Goal: Transaction & Acquisition: Purchase product/service

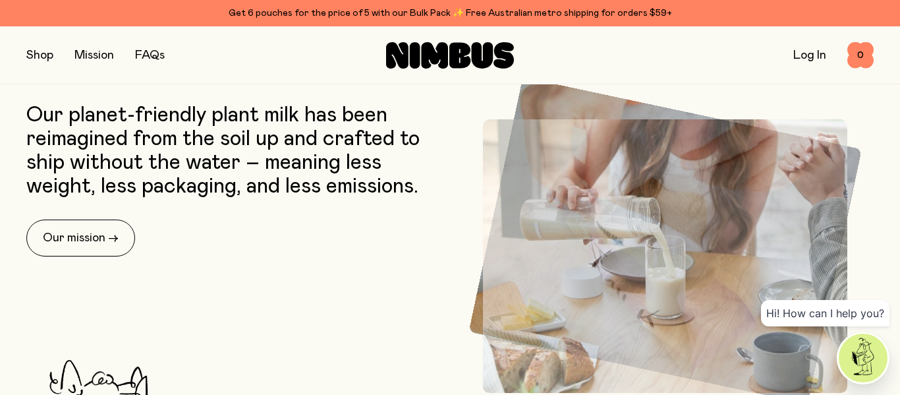
scroll to position [402, 0]
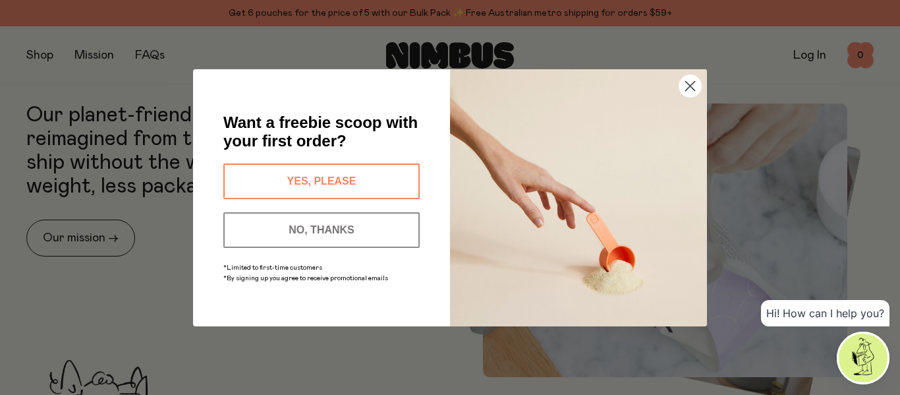
click at [692, 76] on circle "Close dialog" at bounding box center [690, 85] width 22 height 22
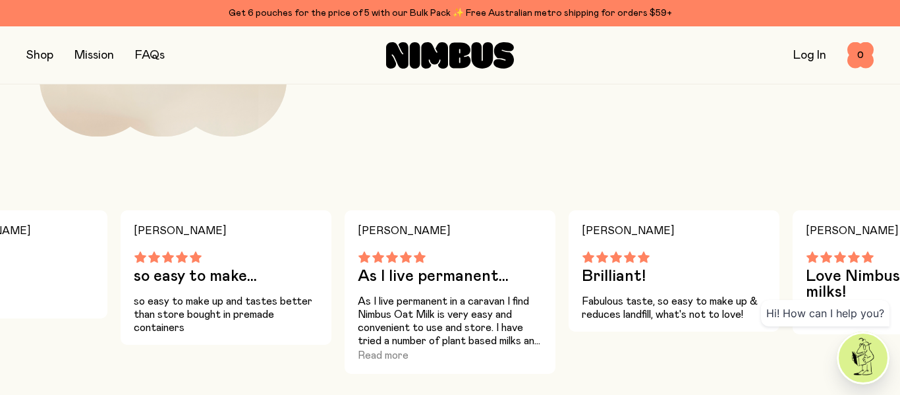
scroll to position [1495, 0]
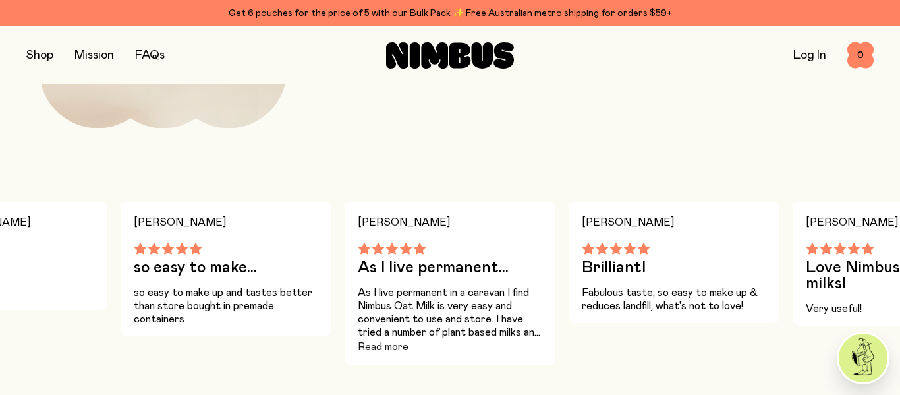
click at [372, 348] on button "Read more" at bounding box center [383, 347] width 51 height 16
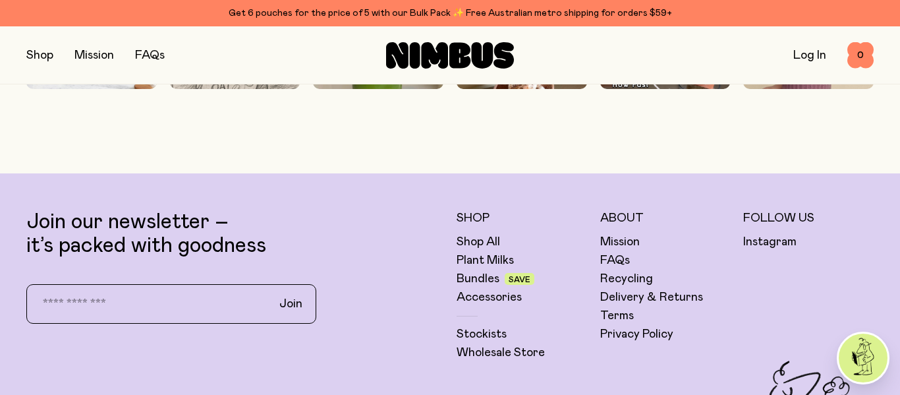
scroll to position [3369, 0]
click at [657, 296] on link "Delivery & Returns" at bounding box center [651, 298] width 103 height 16
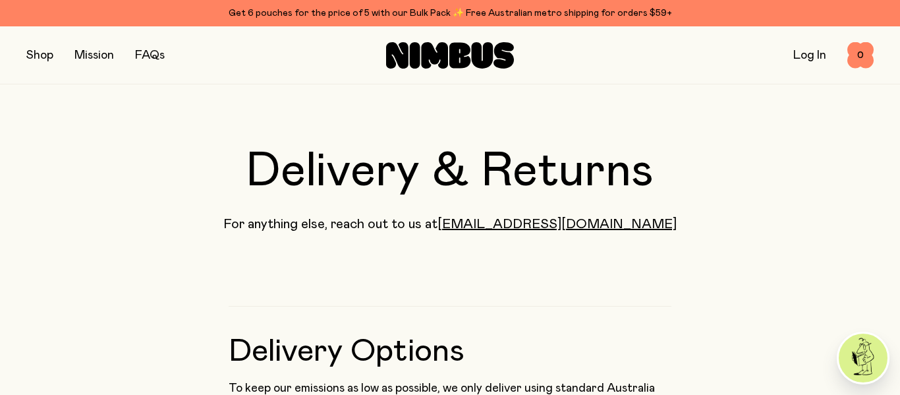
click at [40, 56] on button "button" at bounding box center [39, 55] width 27 height 18
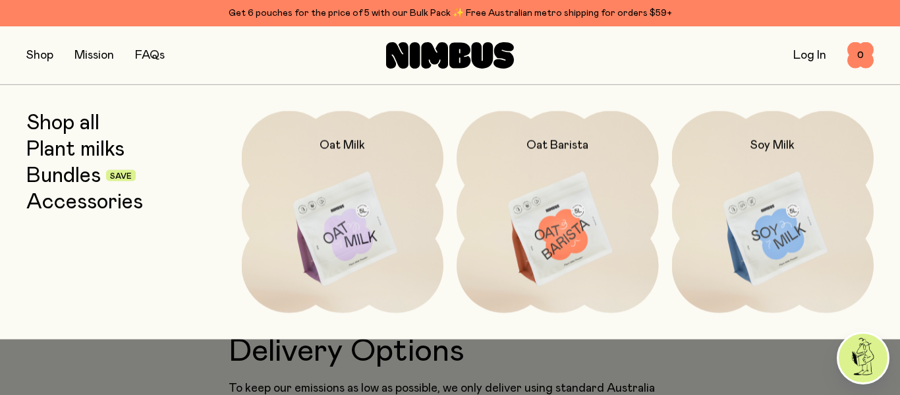
click at [355, 227] on img at bounding box center [343, 229] width 202 height 237
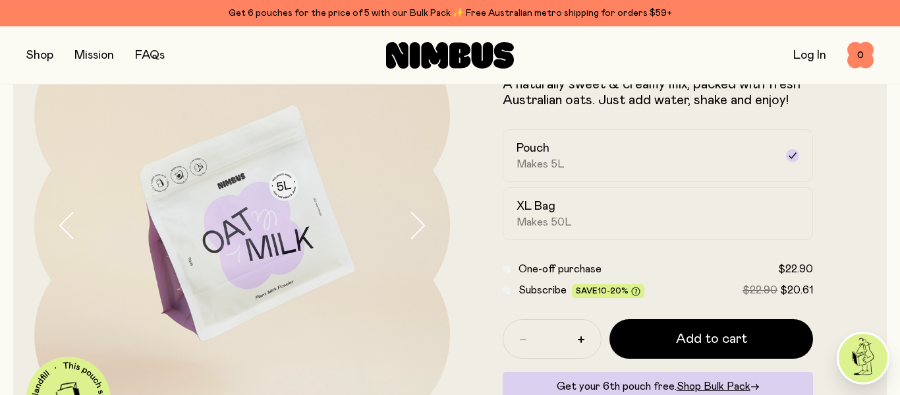
scroll to position [107, 0]
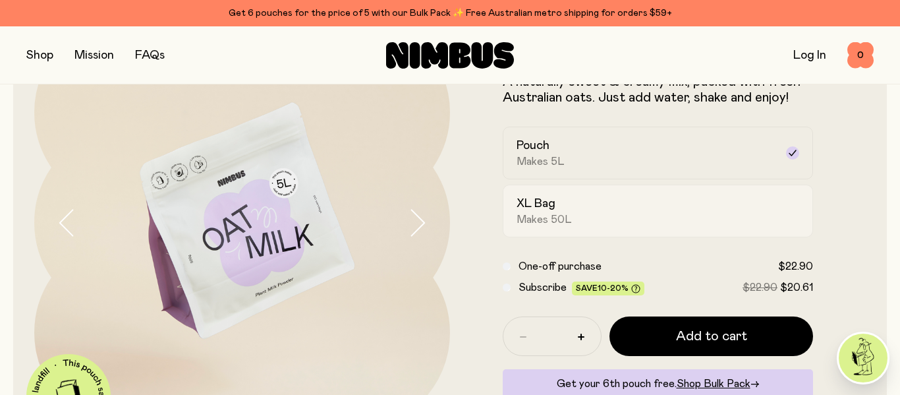
click at [567, 209] on div "XL Bag Makes 50L" at bounding box center [645, 211] width 259 height 30
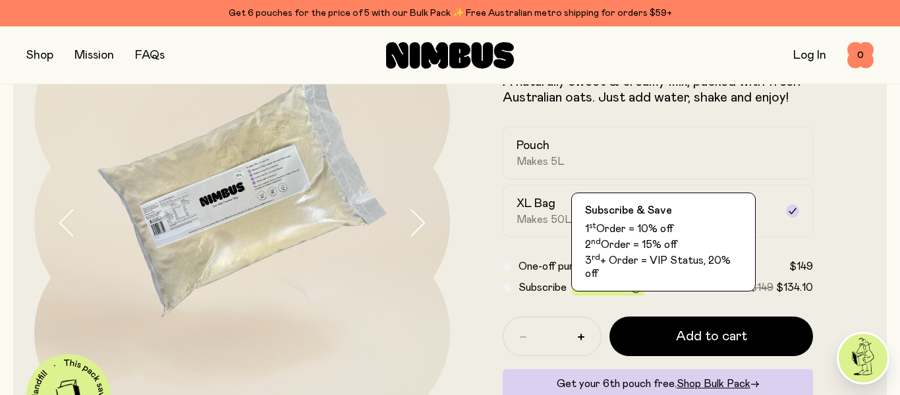
click at [613, 286] on span "10-20%" at bounding box center [612, 288] width 31 height 8
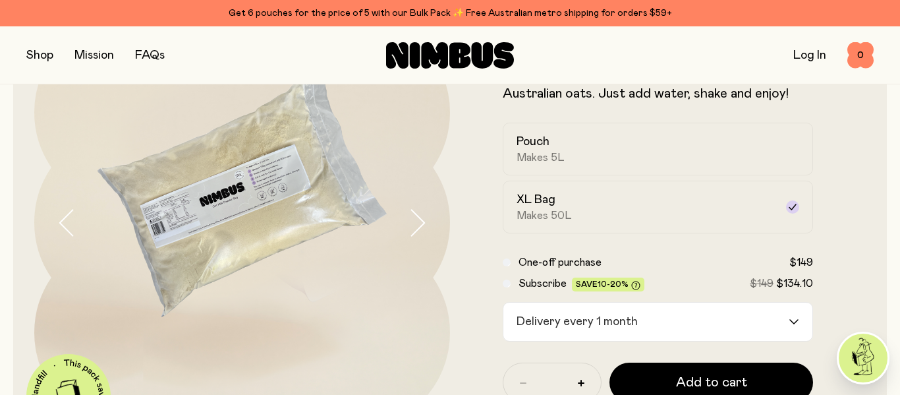
click at [613, 286] on span "10-20%" at bounding box center [612, 284] width 31 height 8
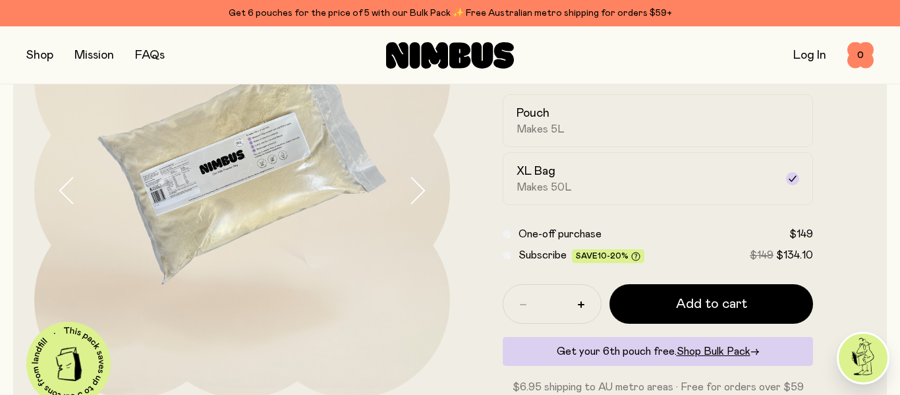
scroll to position [137, 0]
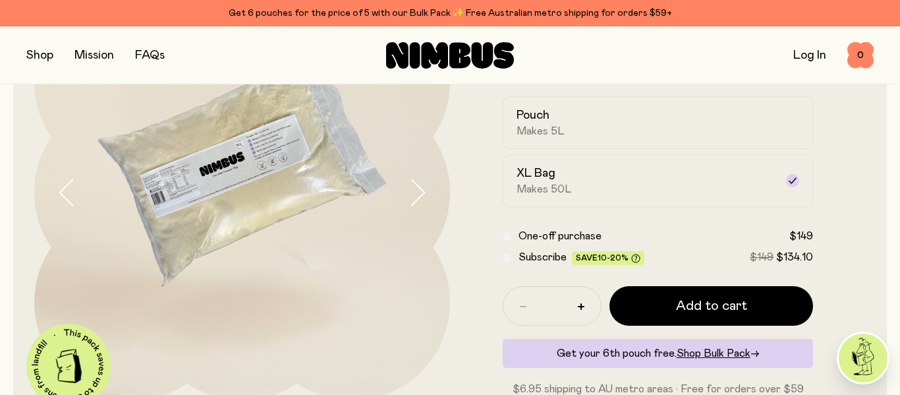
click at [503, 293] on div "* Add to cart" at bounding box center [658, 306] width 310 height 40
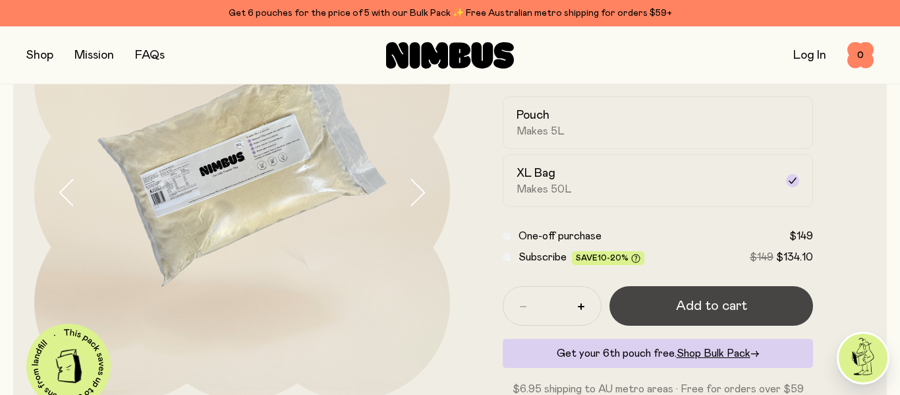
click at [713, 312] on span "Add to cart" at bounding box center [711, 305] width 71 height 18
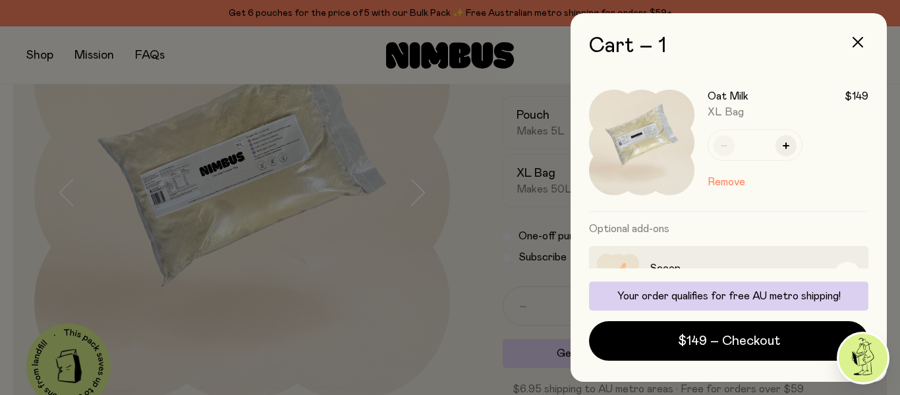
click at [472, 299] on div at bounding box center [450, 197] width 900 height 395
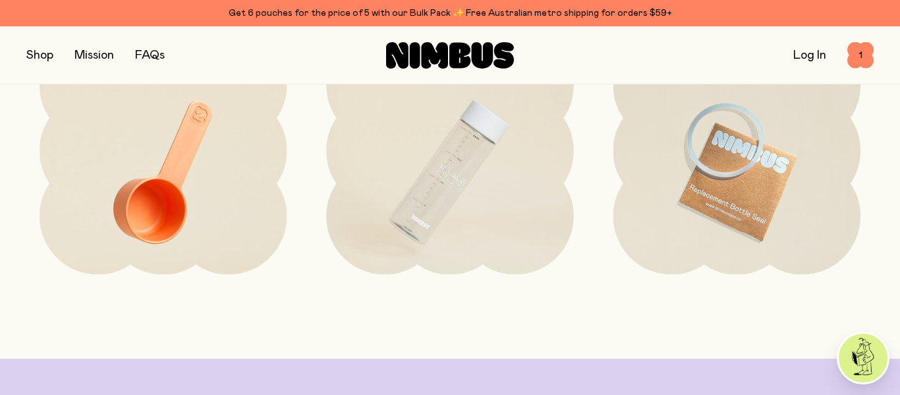
scroll to position [2928, 0]
click at [429, 170] on img at bounding box center [449, 173] width 247 height 291
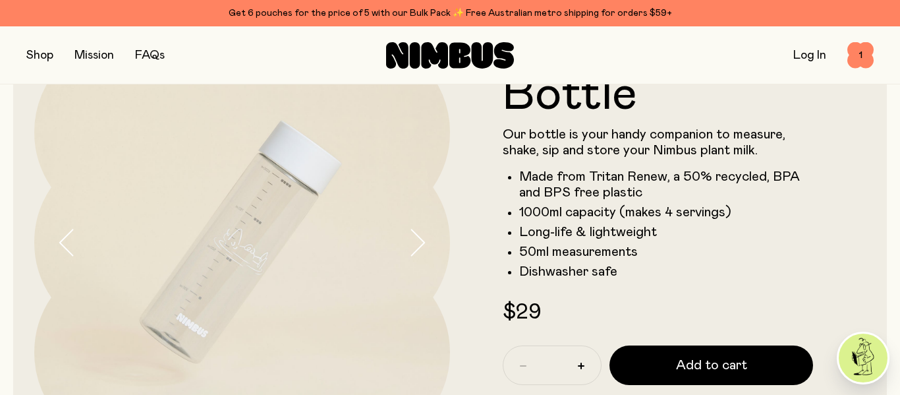
scroll to position [92, 0]
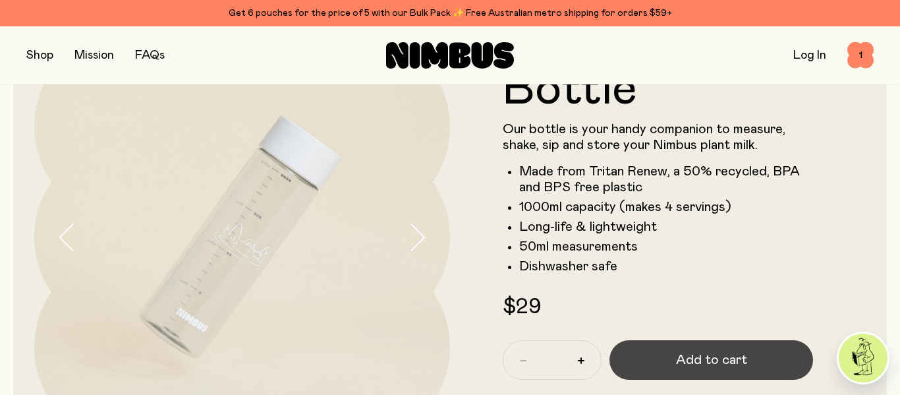
click at [721, 360] on span "Add to cart" at bounding box center [711, 359] width 71 height 18
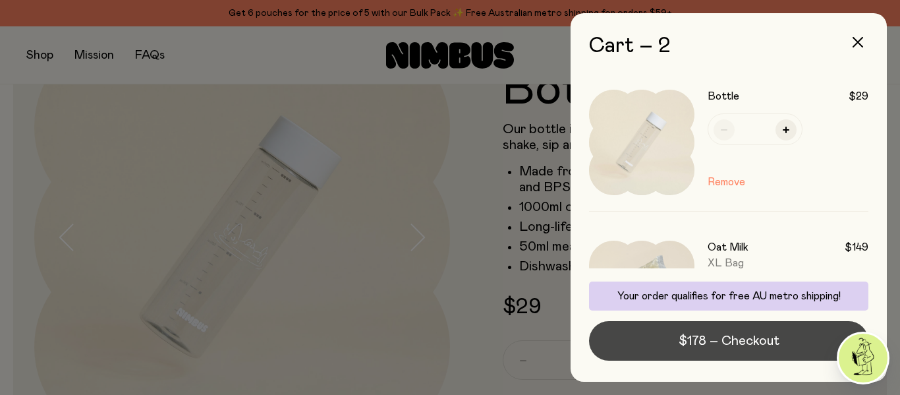
click at [726, 342] on span "$178 – Checkout" at bounding box center [729, 340] width 101 height 18
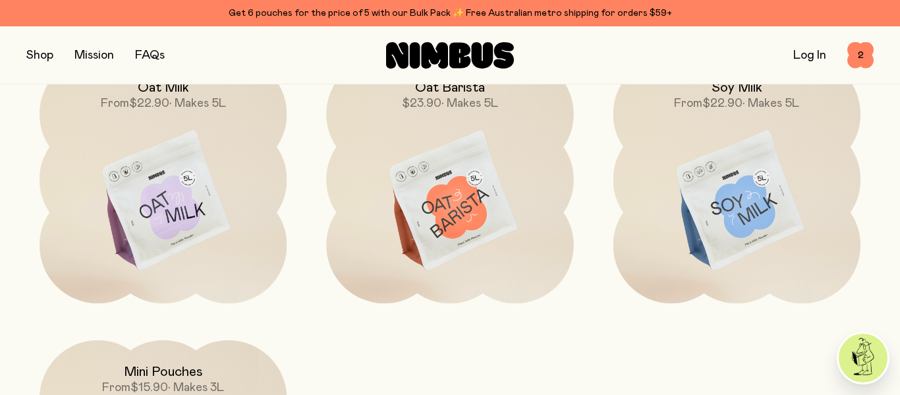
scroll to position [1018, 0]
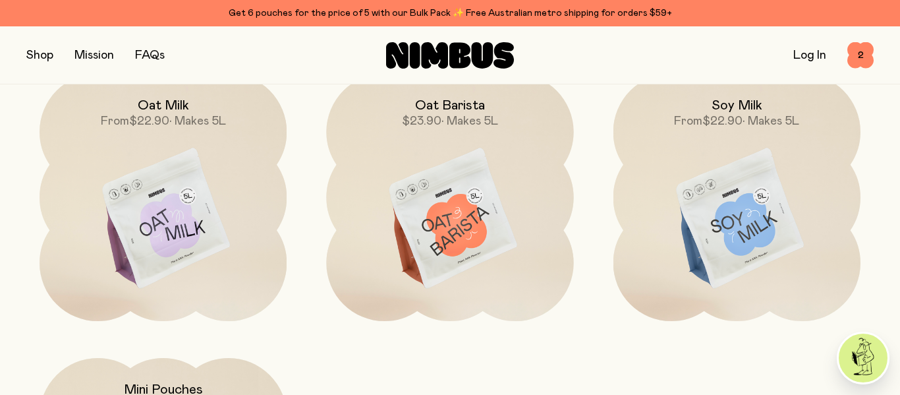
click at [188, 136] on img at bounding box center [163, 219] width 247 height 291
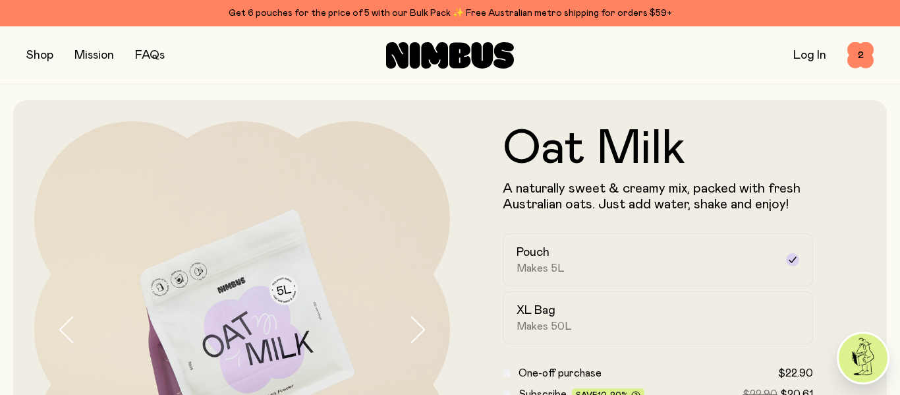
scroll to position [110, 0]
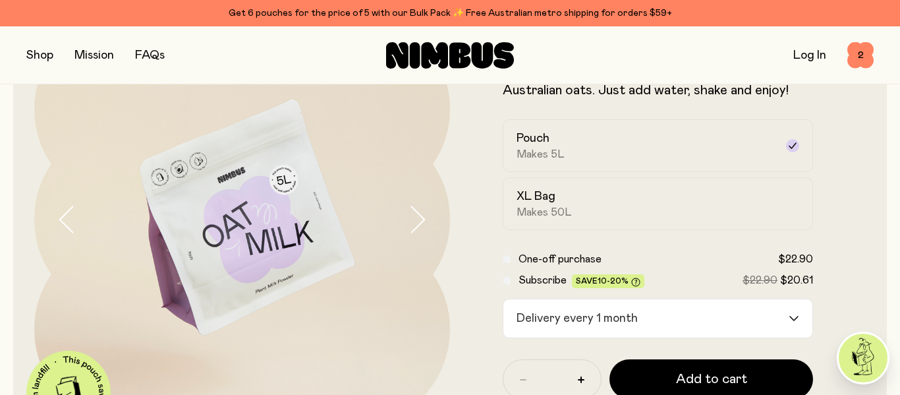
click at [794, 321] on div "Loading..." at bounding box center [801, 318] width 24 height 38
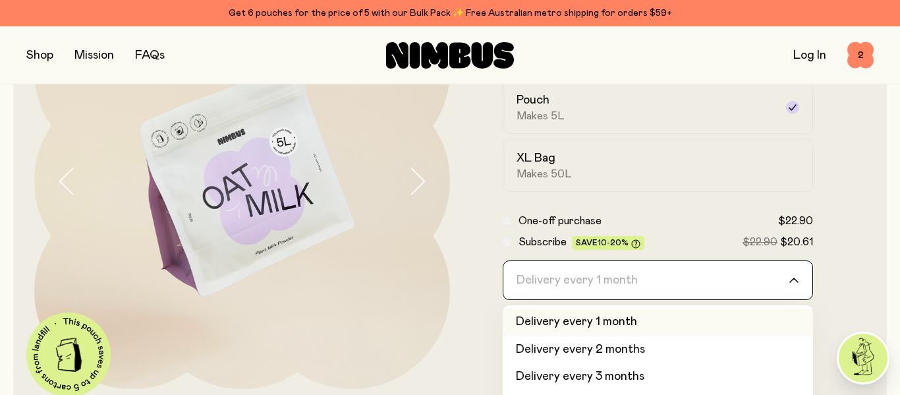
scroll to position [145, 0]
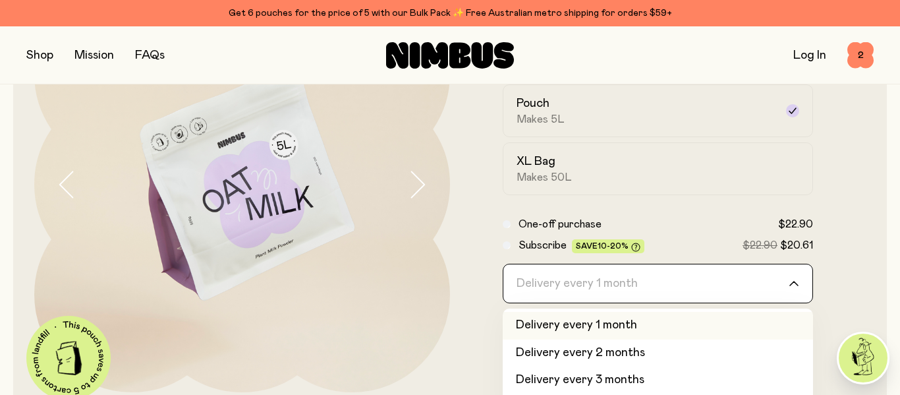
click at [810, 54] on link "Log In" at bounding box center [809, 55] width 33 height 12
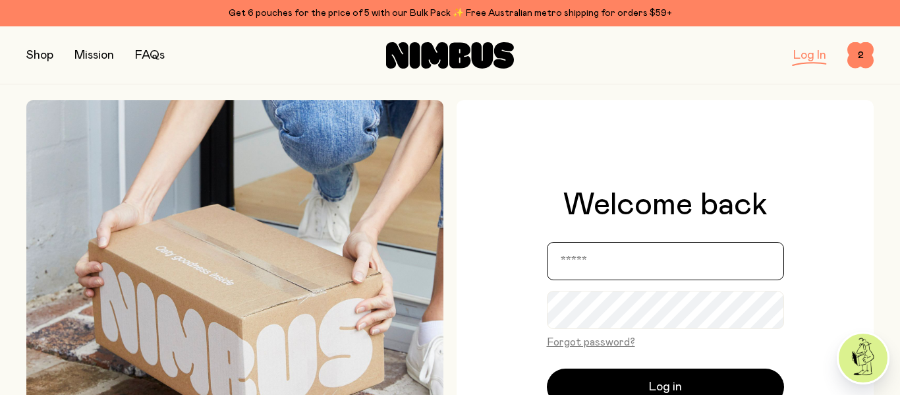
click at [593, 254] on input "email" at bounding box center [665, 261] width 237 height 38
type input "**********"
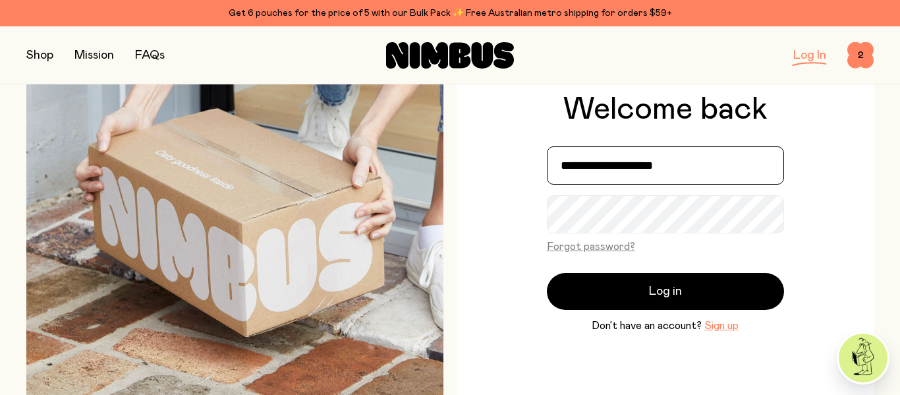
scroll to position [96, 0]
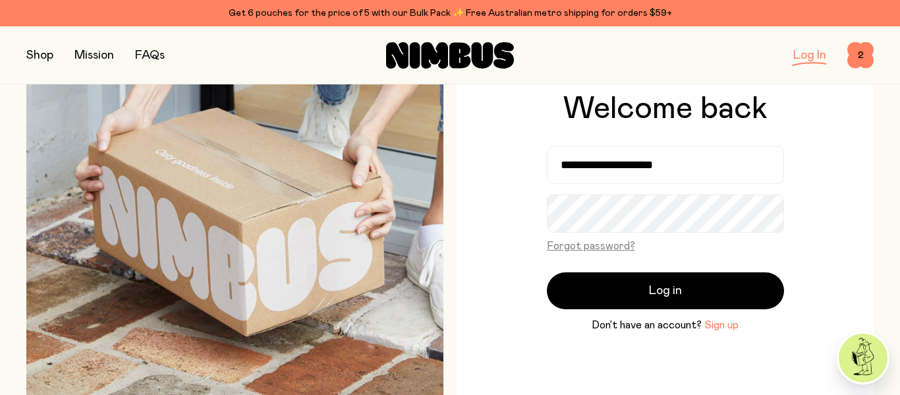
click at [717, 324] on button "Sign up" at bounding box center [721, 325] width 34 height 16
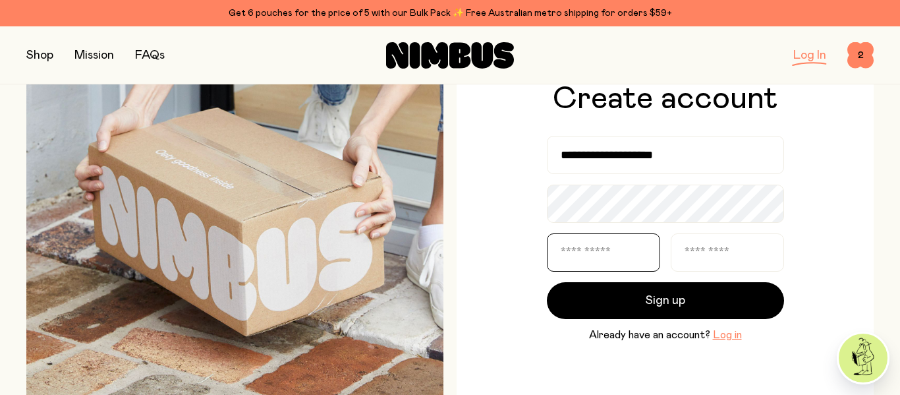
click at [576, 250] on input "text" at bounding box center [603, 252] width 113 height 38
type input "****"
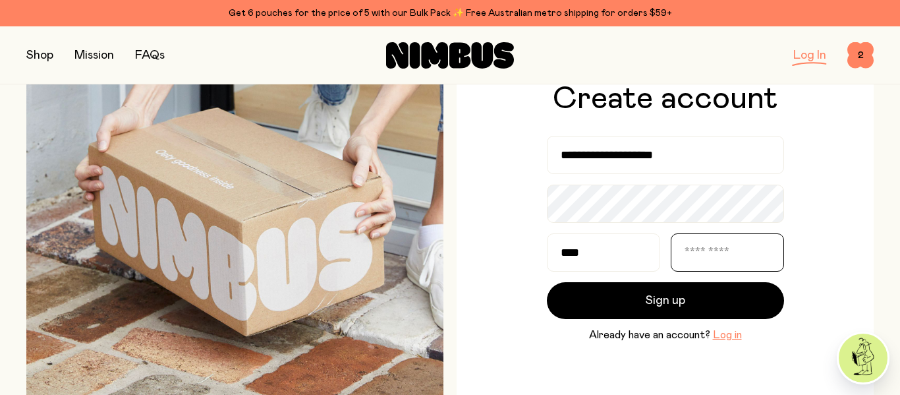
type input "****"
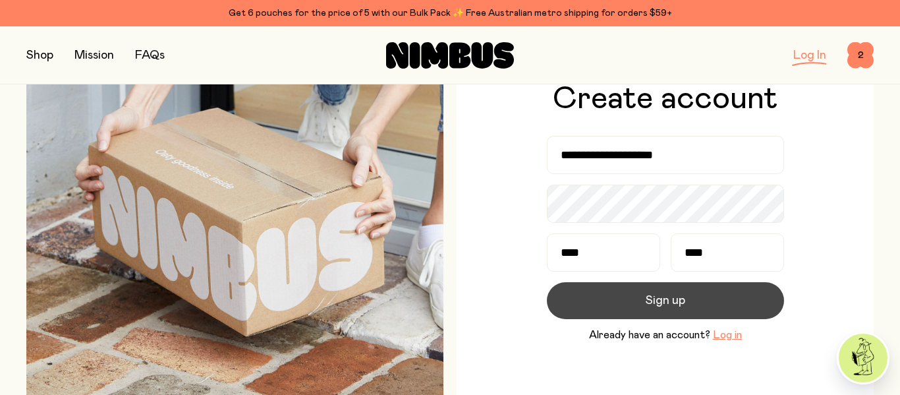
click at [663, 299] on span "Sign up" at bounding box center [666, 300] width 40 height 18
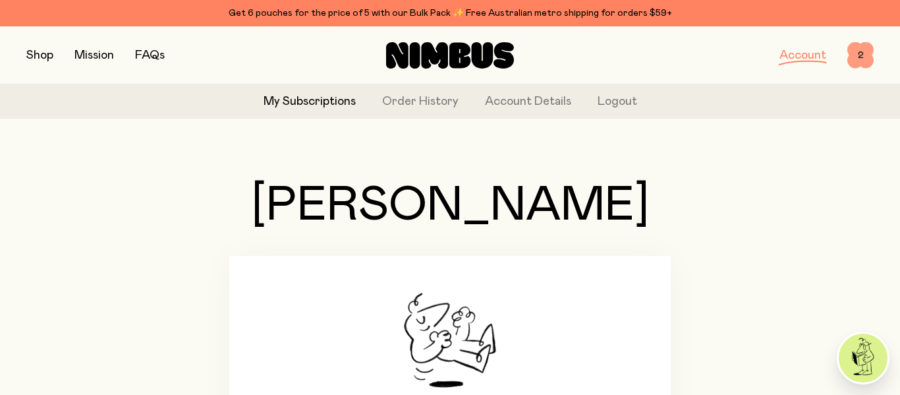
click at [858, 48] on span "2" at bounding box center [860, 55] width 26 height 26
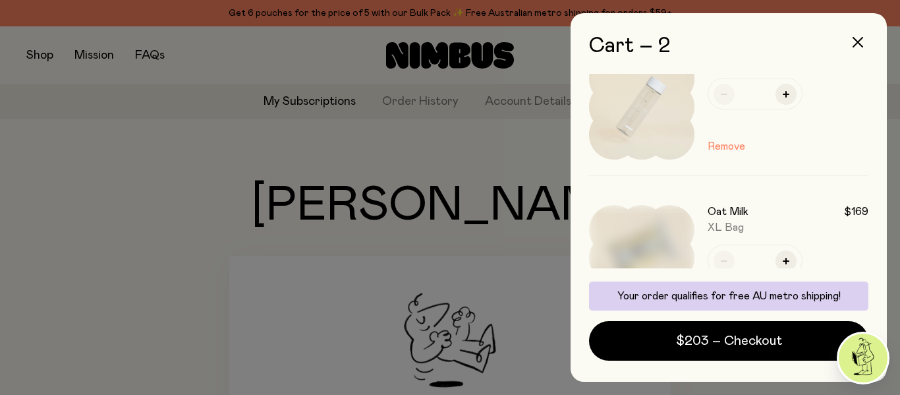
scroll to position [40, 0]
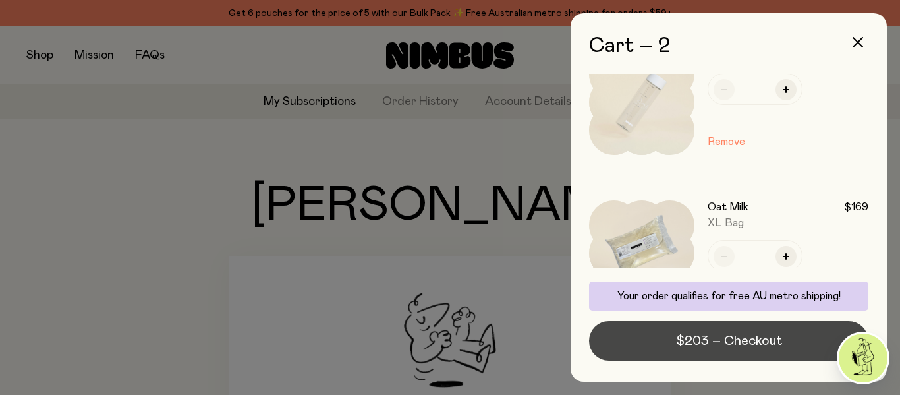
click at [717, 341] on span "$203 – Checkout" at bounding box center [729, 340] width 106 height 18
